Goal: Information Seeking & Learning: Find specific fact

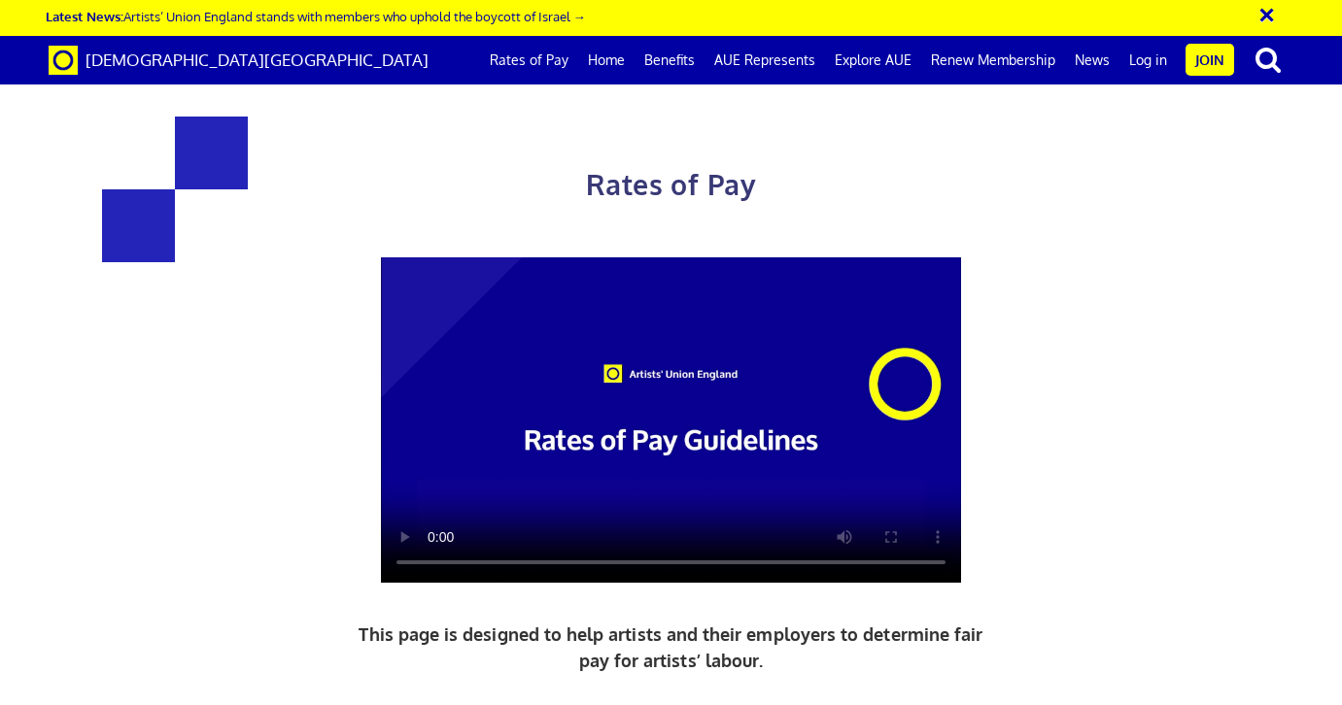
scroll to position [933, 0]
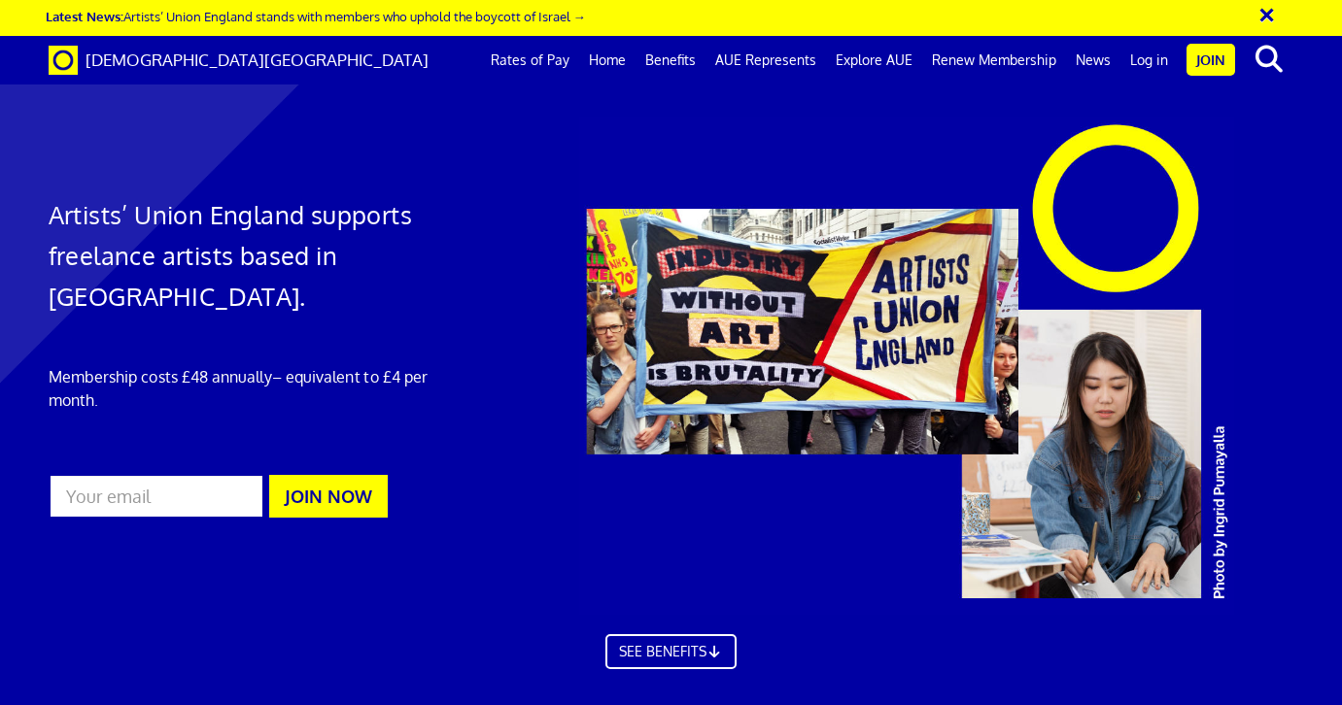
scroll to position [0, 8]
click at [544, 56] on link "Rates of Pay" at bounding box center [530, 60] width 98 height 49
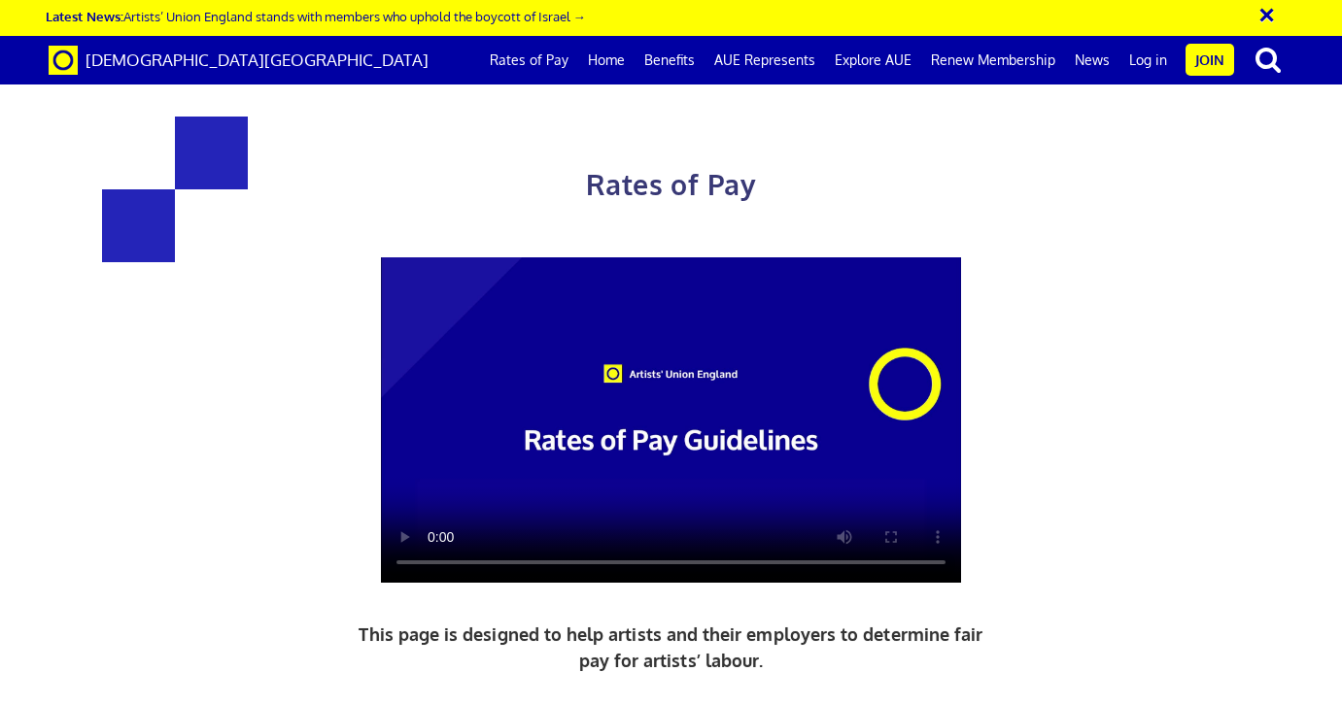
scroll to position [971, 0]
